Goal: Task Accomplishment & Management: Complete application form

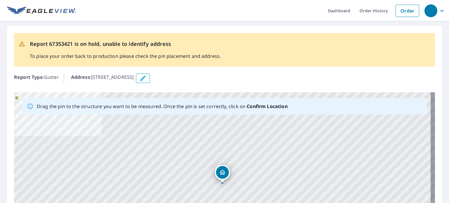
click at [147, 76] on icon "button" at bounding box center [143, 78] width 7 height 7
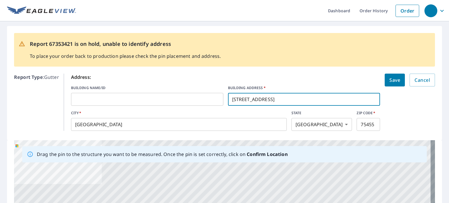
click at [243, 99] on input "[STREET_ADDRESS]" at bounding box center [304, 99] width 152 height 16
type input "[STREET_ADDRESS]"
click at [423, 79] on span "Cancel" at bounding box center [423, 80] width 16 height 8
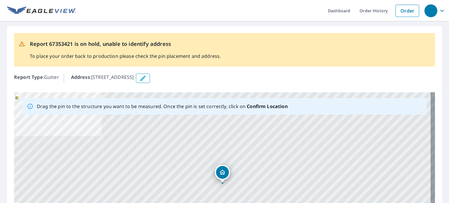
click at [147, 82] on icon "button" at bounding box center [143, 78] width 7 height 7
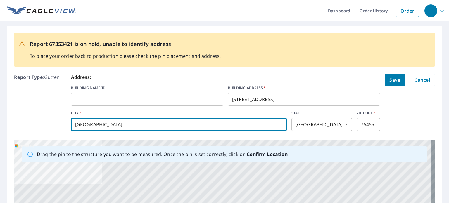
drag, startPoint x: 195, startPoint y: 127, endPoint x: 52, endPoint y: 127, distance: 143.1
click at [58, 127] on div "Report Type : Gutter Address: BUILDING NAME/ID ​ BUILDING ADDRESS   * 309 W 7th…" at bounding box center [224, 102] width 421 height 62
type input "Talco"
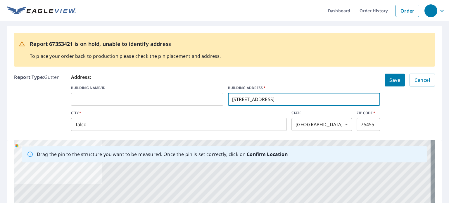
click at [241, 97] on input "[STREET_ADDRESS]" at bounding box center [304, 99] width 152 height 16
type input "[STREET_ADDRESS]"
click at [372, 124] on input "75455" at bounding box center [368, 124] width 23 height 16
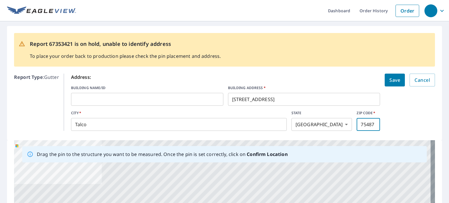
type input "75487"
click at [407, 114] on form "Address: BUILDING NAME/ID ​ BUILDING ADDRESS   * 309 S 7th St ​ CITY   * Talco …" at bounding box center [253, 102] width 364 height 57
click at [394, 80] on span "Save" at bounding box center [395, 80] width 11 height 8
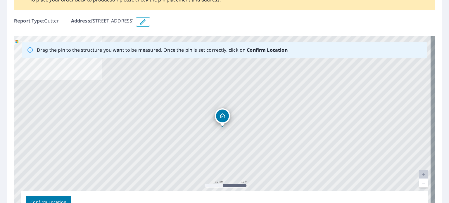
scroll to position [59, 0]
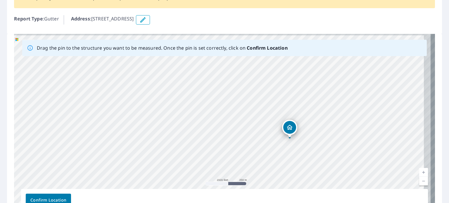
drag, startPoint x: 348, startPoint y: 84, endPoint x: 253, endPoint y: 130, distance: 105.9
click at [253, 130] on div "309 S 7th St Talco, TX 75487" at bounding box center [224, 125] width 421 height 183
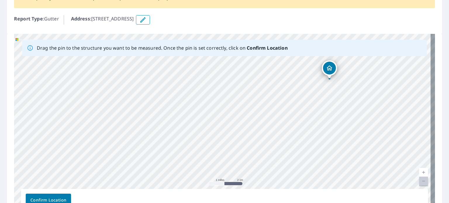
drag, startPoint x: 353, startPoint y: 157, endPoint x: 335, endPoint y: 99, distance: 60.7
click at [335, 99] on div "309 S 7th St Talco, TX 75487" at bounding box center [224, 125] width 421 height 183
drag, startPoint x: 342, startPoint y: 116, endPoint x: 326, endPoint y: 94, distance: 26.9
click at [326, 94] on div "309 S 7th St Talco, TX 75487" at bounding box center [224, 125] width 421 height 183
click at [345, 109] on div "309 S 7th St Talco, TX 75487" at bounding box center [224, 125] width 421 height 183
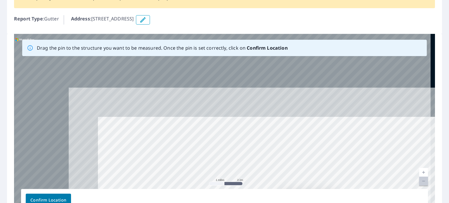
drag, startPoint x: 345, startPoint y: 109, endPoint x: 449, endPoint y: 217, distance: 150.2
click at [449, 203] on html "Dashboard Order History Order Report 67353421 is on hold, unable to identify ad…" at bounding box center [224, 101] width 449 height 203
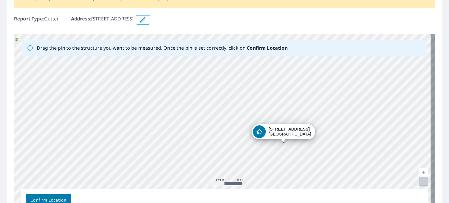
click at [406, 126] on div "309 S 7th St Talco, TX 75487" at bounding box center [224, 125] width 421 height 183
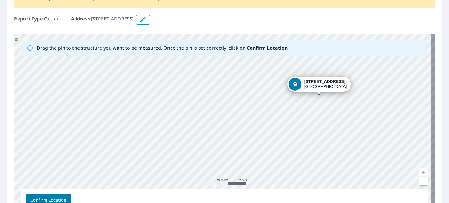
drag, startPoint x: 280, startPoint y: 144, endPoint x: 379, endPoint y: 111, distance: 104.6
click at [379, 111] on div "309 S 7th St Talco, TX 75487" at bounding box center [224, 125] width 421 height 183
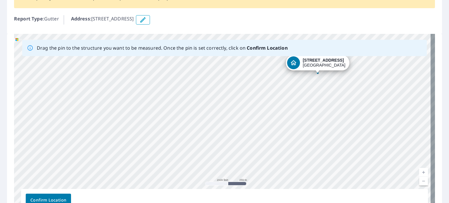
drag, startPoint x: 362, startPoint y: 138, endPoint x: 360, endPoint y: 120, distance: 18.3
click at [360, 120] on div "309 S 7th St Talco, TX 75487" at bounding box center [224, 125] width 421 height 183
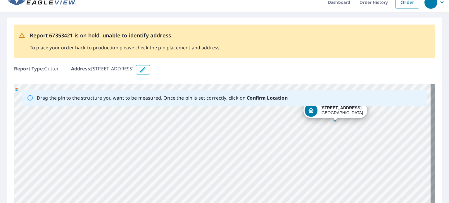
scroll to position [0, 0]
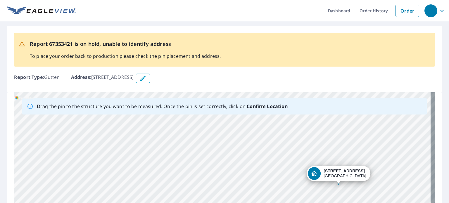
drag, startPoint x: 274, startPoint y: 143, endPoint x: 278, endPoint y: 217, distance: 73.8
click at [278, 203] on html "Dashboard Order History Order Report 67353421 is on hold, unable to identify ad…" at bounding box center [224, 101] width 449 height 203
drag, startPoint x: 310, startPoint y: 133, endPoint x: 274, endPoint y: 217, distance: 91.0
click at [274, 203] on html "Dashboard Order History Order Report 67353421 is on hold, unable to identify ad…" at bounding box center [224, 101] width 449 height 203
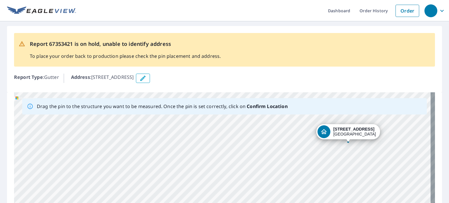
click at [287, 156] on div "309 S 7th St Talco, TX 75487" at bounding box center [224, 183] width 421 height 183
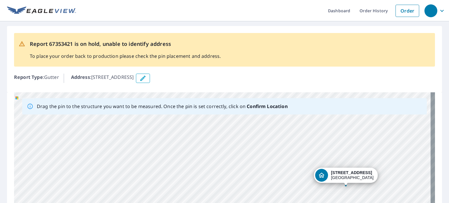
drag, startPoint x: 293, startPoint y: 139, endPoint x: 288, endPoint y: 172, distance: 33.1
click at [289, 171] on div "309 S 7th St Talco, TX 75487" at bounding box center [224, 183] width 421 height 183
click at [292, 131] on div "309 S 7th St Talco, TX 75487" at bounding box center [224, 183] width 421 height 183
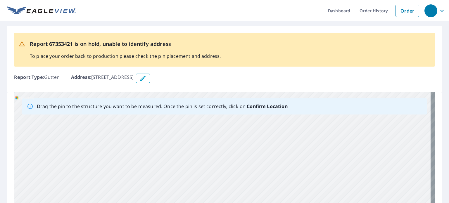
drag, startPoint x: 298, startPoint y: 118, endPoint x: 250, endPoint y: 182, distance: 80.4
click at [250, 182] on div "309 S 7th St Talco, TX 75487" at bounding box center [224, 183] width 421 height 183
drag, startPoint x: 253, startPoint y: 147, endPoint x: 241, endPoint y: 116, distance: 33.3
click at [241, 116] on div "309 S 7th St Talco, TX 75487" at bounding box center [224, 183] width 421 height 183
drag, startPoint x: 282, startPoint y: 152, endPoint x: 370, endPoint y: 147, distance: 88.2
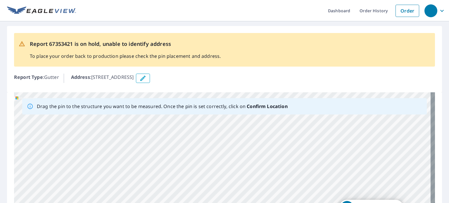
click at [370, 147] on div "309 S 7th St Talco, TX 75487" at bounding box center [224, 183] width 421 height 183
drag, startPoint x: 277, startPoint y: 171, endPoint x: 296, endPoint y: 169, distance: 19.2
click at [296, 169] on div "309 S 7th St Talco, TX 75487" at bounding box center [224, 183] width 421 height 183
drag, startPoint x: 286, startPoint y: 164, endPoint x: 307, endPoint y: 181, distance: 26.7
click at [307, 181] on div "309 S 7th St Talco, TX 75487" at bounding box center [224, 183] width 421 height 183
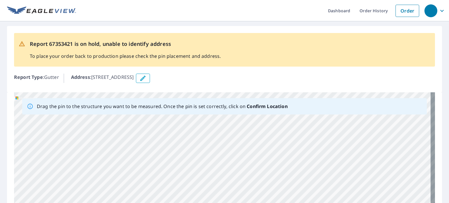
click at [306, 152] on div "309 S 7th St Talco, TX 75487" at bounding box center [224, 183] width 421 height 183
drag, startPoint x: 313, startPoint y: 151, endPoint x: 305, endPoint y: 217, distance: 66.9
click at [305, 203] on html "Dashboard Order History Order Report 67353421 is on hold, unable to identify ad…" at bounding box center [224, 101] width 449 height 203
drag, startPoint x: 307, startPoint y: 163, endPoint x: 305, endPoint y: 202, distance: 38.7
click at [305, 202] on div "309 S 7th St Talco, TX 75487" at bounding box center [224, 183] width 421 height 183
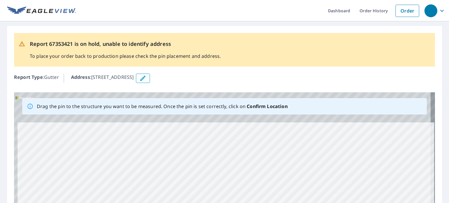
drag, startPoint x: 308, startPoint y: 144, endPoint x: 312, endPoint y: 176, distance: 32.8
click at [312, 176] on div "309 S 7th St Talco, TX 75487" at bounding box center [224, 183] width 421 height 183
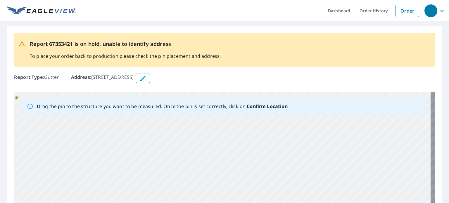
drag, startPoint x: 305, startPoint y: 130, endPoint x: 310, endPoint y: 185, distance: 55.3
click at [310, 185] on div "309 S 7th St Talco, TX 75487" at bounding box center [224, 183] width 421 height 183
drag, startPoint x: 321, startPoint y: 135, endPoint x: 303, endPoint y: 167, distance: 36.4
click at [303, 167] on div "309 S 7th St Talco, TX 75487" at bounding box center [224, 183] width 421 height 183
drag, startPoint x: 315, startPoint y: 133, endPoint x: 309, endPoint y: 137, distance: 8.0
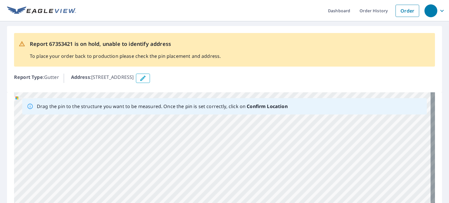
click at [309, 137] on div "309 S 7th St Talco, TX 75487" at bounding box center [224, 183] width 421 height 183
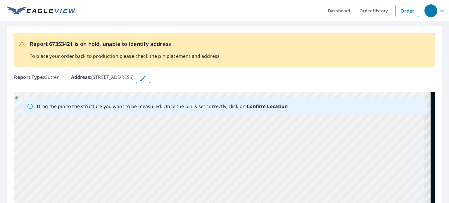
drag, startPoint x: 382, startPoint y: 145, endPoint x: 337, endPoint y: 148, distance: 44.9
click at [337, 148] on div "309 S 7th St Talco, TX 75487" at bounding box center [224, 183] width 421 height 183
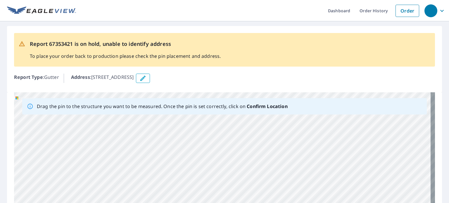
drag, startPoint x: 356, startPoint y: 161, endPoint x: 336, endPoint y: 162, distance: 19.6
click at [336, 162] on div "309 S 7th St Talco, TX 75487" at bounding box center [224, 183] width 421 height 183
click at [351, 135] on div "309 S 7th St Talco, TX 75487" at bounding box center [224, 183] width 421 height 183
click at [350, 136] on div "309 S 7th St Talco, TX 75487" at bounding box center [224, 183] width 421 height 183
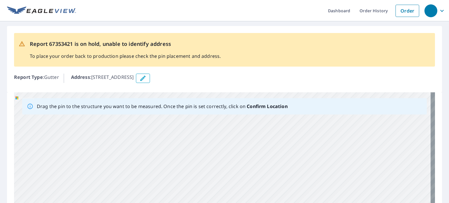
drag, startPoint x: 348, startPoint y: 179, endPoint x: 360, endPoint y: 113, distance: 66.8
click at [360, 114] on div "Drag the pin to the structure you want to be measured. Once the pin is set corr…" at bounding box center [224, 183] width 421 height 183
click at [317, 111] on div "Drag the pin to the structure you want to be measured. Once the pin is set corr…" at bounding box center [224, 183] width 421 height 183
click at [298, 149] on div "309 S 7th St Talco, TX 75487" at bounding box center [224, 183] width 421 height 183
drag, startPoint x: 278, startPoint y: 136, endPoint x: 281, endPoint y: 107, distance: 28.6
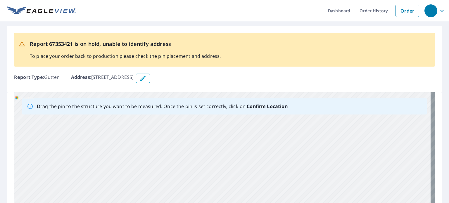
click at [281, 110] on div "Drag the pin to the structure you want to be measured. Once the pin is set corr…" at bounding box center [224, 183] width 421 height 183
drag, startPoint x: 319, startPoint y: 202, endPoint x: 218, endPoint y: 68, distance: 168.2
click at [218, 68] on div "Report 67353421 is on hold, unable to identify address To place your order back…" at bounding box center [224, 154] width 449 height 266
drag, startPoint x: 301, startPoint y: 162, endPoint x: 273, endPoint y: 126, distance: 45.9
click at [275, 128] on div "309 S 7th St Talco, TX 75487" at bounding box center [224, 183] width 421 height 183
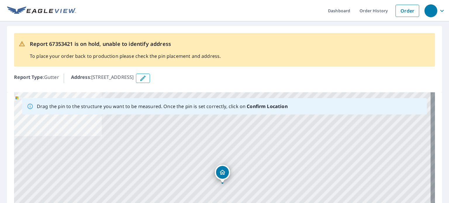
click at [147, 79] on icon "button" at bounding box center [143, 78] width 7 height 7
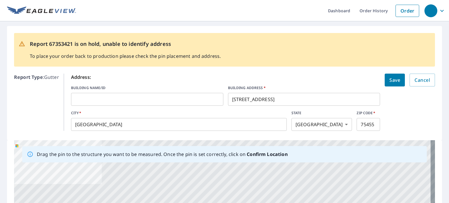
click at [243, 98] on input "[STREET_ADDRESS]" at bounding box center [304, 99] width 152 height 16
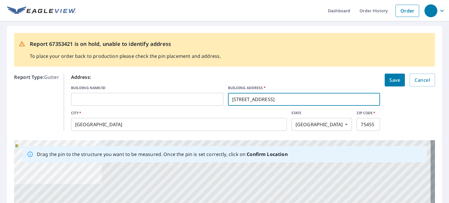
type input "[STREET_ADDRESS]"
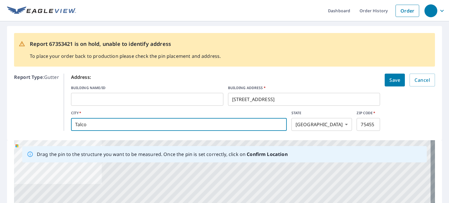
type input "Talco"
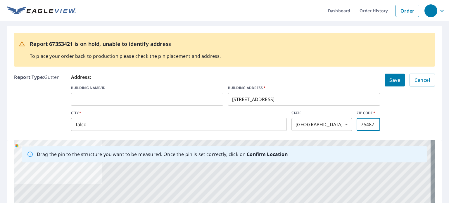
type input "75487"
drag, startPoint x: 392, startPoint y: 78, endPoint x: 396, endPoint y: 75, distance: 4.1
click at [392, 77] on span "Save" at bounding box center [395, 80] width 11 height 8
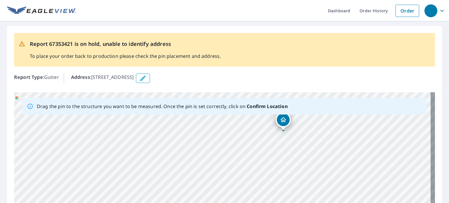
drag, startPoint x: 343, startPoint y: 154, endPoint x: 384, endPoint y: 136, distance: 44.8
click at [384, 136] on div "[STREET_ADDRESS]" at bounding box center [224, 183] width 421 height 183
drag, startPoint x: 336, startPoint y: 146, endPoint x: 321, endPoint y: 142, distance: 15.0
click at [306, 141] on div "[STREET_ADDRESS]" at bounding box center [224, 183] width 421 height 183
drag, startPoint x: 373, startPoint y: 165, endPoint x: 333, endPoint y: 187, distance: 45.7
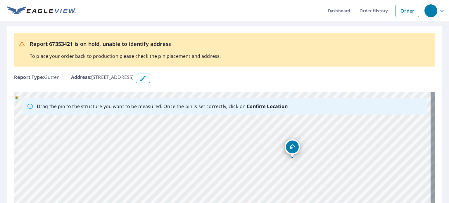
click at [333, 187] on div "[STREET_ADDRESS]" at bounding box center [224, 183] width 421 height 183
drag, startPoint x: 291, startPoint y: 150, endPoint x: 270, endPoint y: 105, distance: 49.2
click at [270, 105] on div "Drag the pin to the structure you want to be measured. Once the pin is set corr…" at bounding box center [224, 183] width 421 height 183
click at [263, 118] on div "[STREET_ADDRESS]" at bounding box center [224, 183] width 421 height 183
drag, startPoint x: 269, startPoint y: 128, endPoint x: 269, endPoint y: 188, distance: 60.6
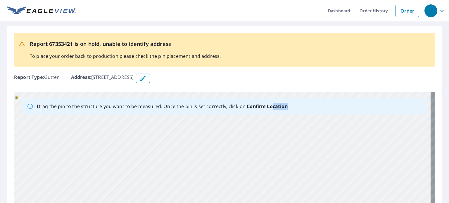
click at [270, 189] on div "[STREET_ADDRESS]" at bounding box center [224, 183] width 421 height 183
drag, startPoint x: 248, startPoint y: 174, endPoint x: 244, endPoint y: 77, distance: 97.2
click at [244, 77] on div "Report 67353421 is on hold, unable to identify address To place your order back…" at bounding box center [224, 154] width 449 height 266
click at [231, 139] on div "[STREET_ADDRESS]" at bounding box center [224, 183] width 421 height 183
click at [252, 118] on div "[STREET_ADDRESS]" at bounding box center [224, 183] width 421 height 183
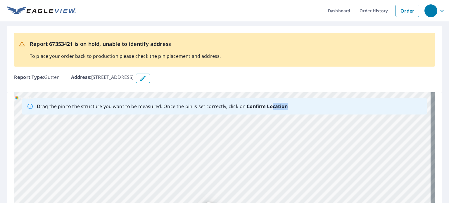
click at [238, 156] on div "[STREET_ADDRESS]" at bounding box center [224, 183] width 421 height 183
drag, startPoint x: 253, startPoint y: 126, endPoint x: 264, endPoint y: 113, distance: 17.0
click at [264, 113] on div "Drag the pin to the structure you want to be measured. Once the pin is set corr…" at bounding box center [224, 183] width 421 height 183
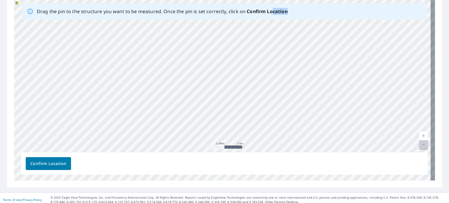
scroll to position [99, 0]
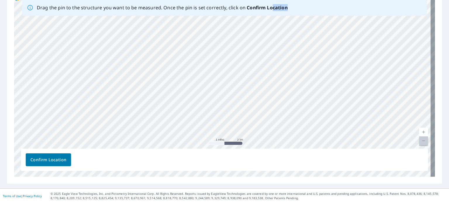
click at [421, 137] on link "Current Level 12, Zoom Out Disabled" at bounding box center [424, 141] width 9 height 9
drag, startPoint x: 350, startPoint y: 63, endPoint x: 334, endPoint y: 24, distance: 42.1
click at [335, 27] on div "[STREET_ADDRESS]" at bounding box center [224, 85] width 421 height 183
drag, startPoint x: 287, startPoint y: 69, endPoint x: 308, endPoint y: 91, distance: 30.4
click at [322, 152] on div "Drag the pin to the structure you want to be measured. Once the pin is set corr…" at bounding box center [224, 85] width 421 height 183
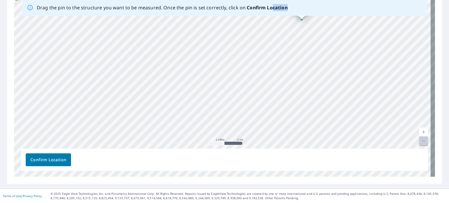
drag, startPoint x: 332, startPoint y: 58, endPoint x: 369, endPoint y: 145, distance: 94.0
click at [369, 145] on div "[STREET_ADDRESS]" at bounding box center [224, 85] width 421 height 183
drag, startPoint x: 359, startPoint y: 121, endPoint x: 359, endPoint y: 137, distance: 16.1
click at [359, 137] on div "[STREET_ADDRESS]" at bounding box center [224, 85] width 421 height 183
drag, startPoint x: 274, startPoint y: 58, endPoint x: 319, endPoint y: 31, distance: 53.0
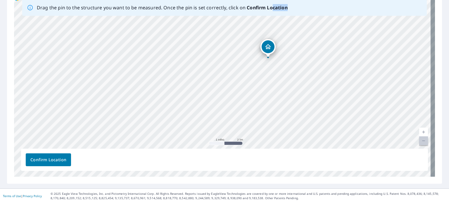
click at [319, 31] on div "[STREET_ADDRESS]" at bounding box center [224, 85] width 421 height 183
drag, startPoint x: 245, startPoint y: 60, endPoint x: 248, endPoint y: 111, distance: 51.3
click at [248, 111] on div "[STREET_ADDRESS]" at bounding box center [224, 85] width 421 height 183
drag, startPoint x: 264, startPoint y: 60, endPoint x: 273, endPoint y: 95, distance: 36.2
click at [273, 95] on div "[STREET_ADDRESS]" at bounding box center [224, 85] width 421 height 183
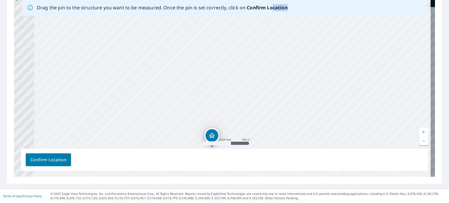
drag, startPoint x: 236, startPoint y: 76, endPoint x: 307, endPoint y: 134, distance: 91.7
click at [307, 134] on div "[STREET_ADDRESS]" at bounding box center [224, 85] width 421 height 183
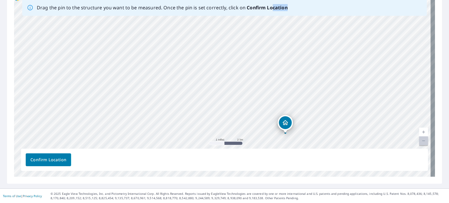
drag, startPoint x: 270, startPoint y: 69, endPoint x: 272, endPoint y: 80, distance: 10.9
click at [272, 80] on div "[STREET_ADDRESS]" at bounding box center [224, 85] width 421 height 183
click at [282, 38] on div "[STREET_ADDRESS]" at bounding box center [224, 85] width 421 height 183
drag, startPoint x: 272, startPoint y: 75, endPoint x: 421, endPoint y: 53, distance: 150.8
click at [410, 54] on div "[STREET_ADDRESS]" at bounding box center [224, 85] width 421 height 183
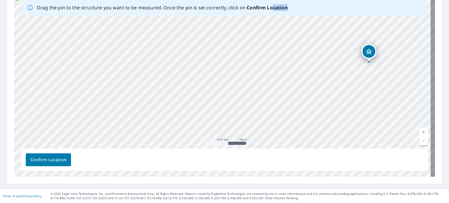
drag, startPoint x: 354, startPoint y: 45, endPoint x: 348, endPoint y: 120, distance: 75.1
click at [348, 120] on div "[STREET_ADDRESS]" at bounding box center [224, 85] width 421 height 183
drag, startPoint x: 345, startPoint y: 50, endPoint x: 306, endPoint y: 79, distance: 47.9
click at [319, 85] on div "[STREET_ADDRESS]" at bounding box center [224, 85] width 421 height 183
drag, startPoint x: 306, startPoint y: 79, endPoint x: 298, endPoint y: 76, distance: 8.8
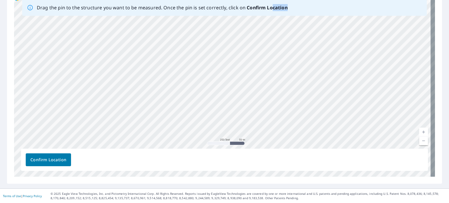
click at [301, 77] on div "[STREET_ADDRESS]" at bounding box center [224, 85] width 421 height 183
drag, startPoint x: 381, startPoint y: 75, endPoint x: 306, endPoint y: 75, distance: 75.2
click at [306, 75] on div "[STREET_ADDRESS]" at bounding box center [224, 85] width 421 height 183
click at [206, 62] on div "[STREET_ADDRESS]" at bounding box center [224, 85] width 421 height 183
drag, startPoint x: 241, startPoint y: 77, endPoint x: 418, endPoint y: 72, distance: 176.8
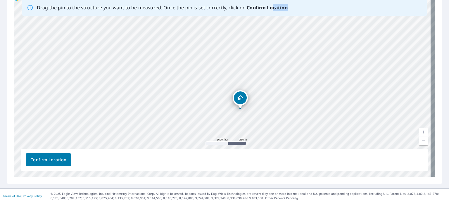
click at [417, 73] on div "[STREET_ADDRESS]" at bounding box center [224, 85] width 421 height 183
drag, startPoint x: 288, startPoint y: 83, endPoint x: 288, endPoint y: 77, distance: 6.5
click at [288, 77] on div "[STREET_ADDRESS]" at bounding box center [224, 85] width 421 height 183
click at [304, 81] on div "[STREET_ADDRESS]" at bounding box center [224, 85] width 421 height 183
drag, startPoint x: 316, startPoint y: 109, endPoint x: 314, endPoint y: 112, distance: 3.7
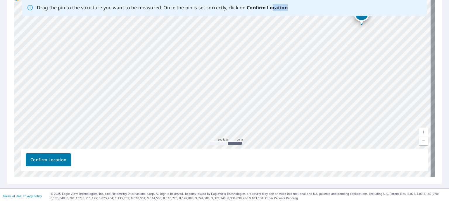
click at [314, 112] on div "[STREET_ADDRESS]" at bounding box center [224, 85] width 421 height 183
drag, startPoint x: 237, startPoint y: 95, endPoint x: 295, endPoint y: 156, distance: 84.0
click at [295, 156] on div "Drag the pin to the structure you want to be measured. Once the pin is set corr…" at bounding box center [224, 85] width 421 height 183
click at [57, 161] on span "Confirm Location" at bounding box center [48, 160] width 36 height 7
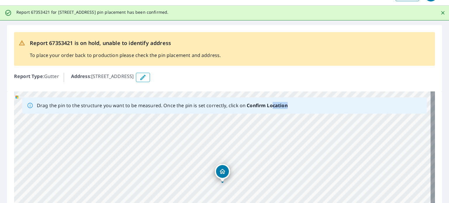
scroll to position [0, 0]
